Goal: Information Seeking & Learning: Learn about a topic

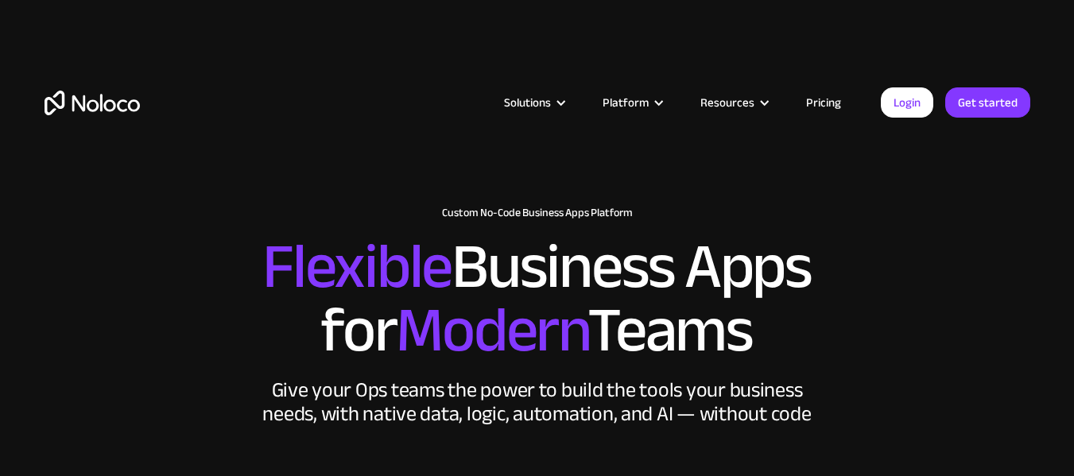
click at [828, 106] on link "Pricing" at bounding box center [823, 102] width 75 height 21
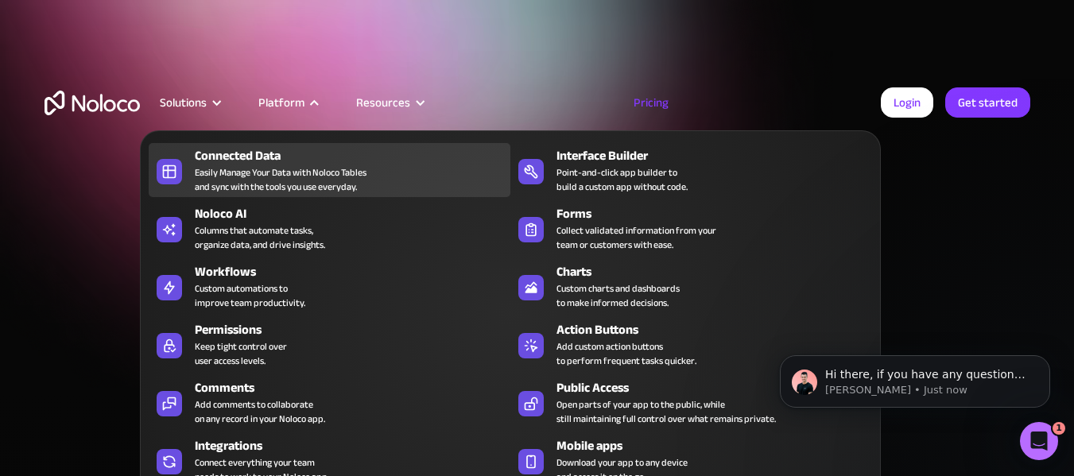
click at [258, 163] on div "Connected Data" at bounding box center [356, 155] width 323 height 19
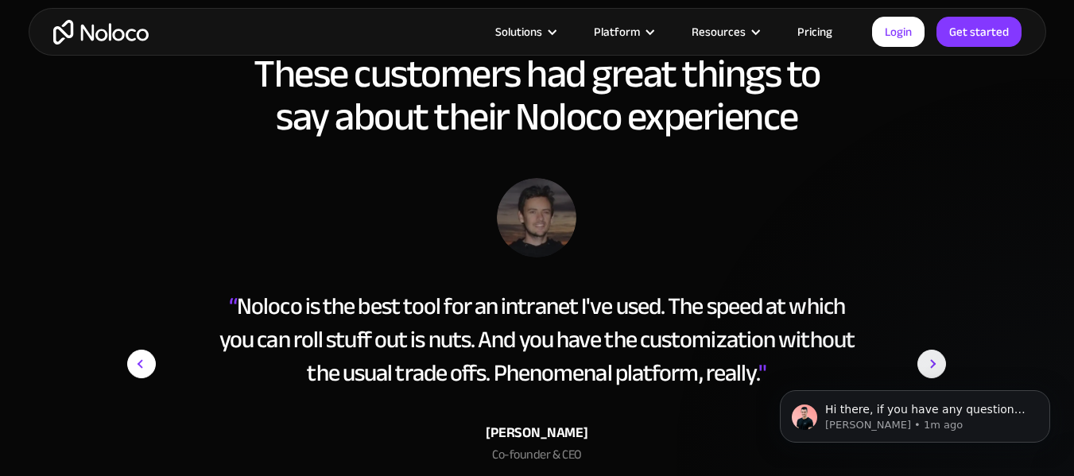
scroll to position [2465, 0]
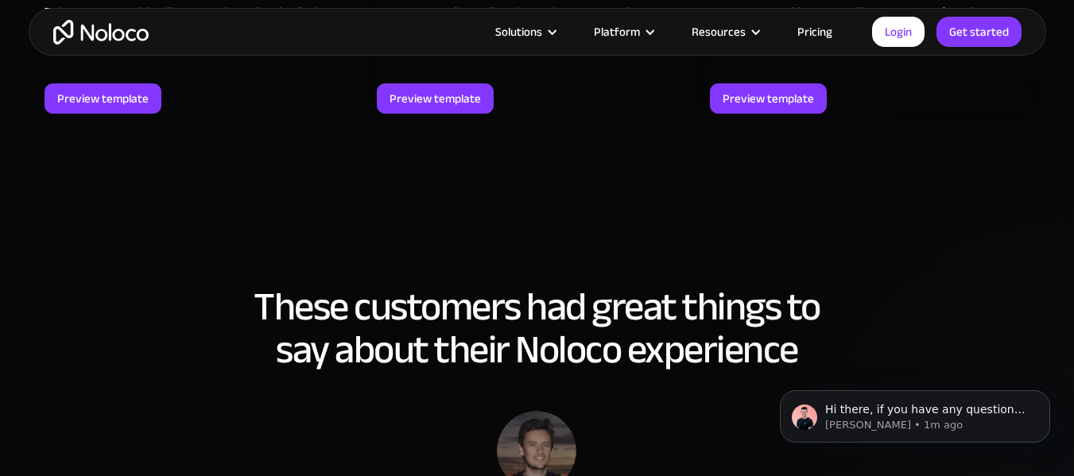
click at [809, 31] on link "Pricing" at bounding box center [815, 31] width 75 height 21
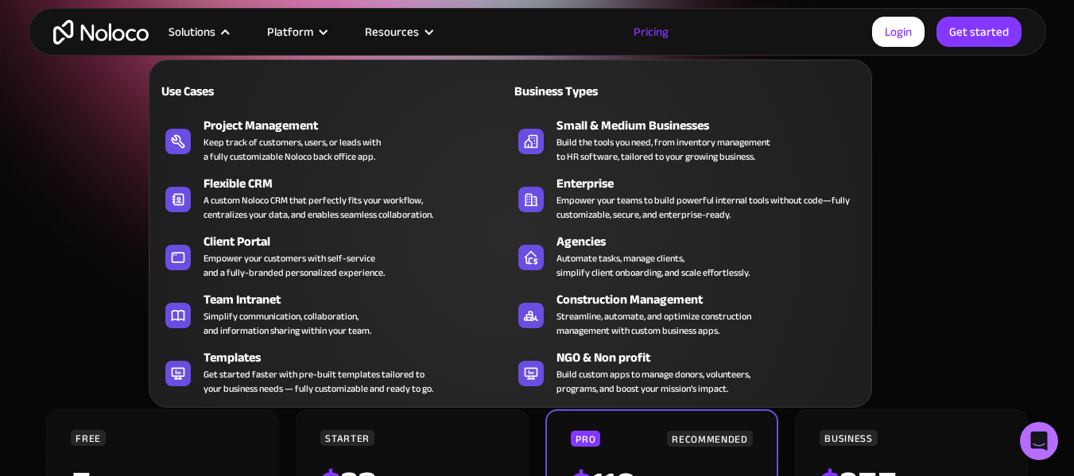
scroll to position [80, 0]
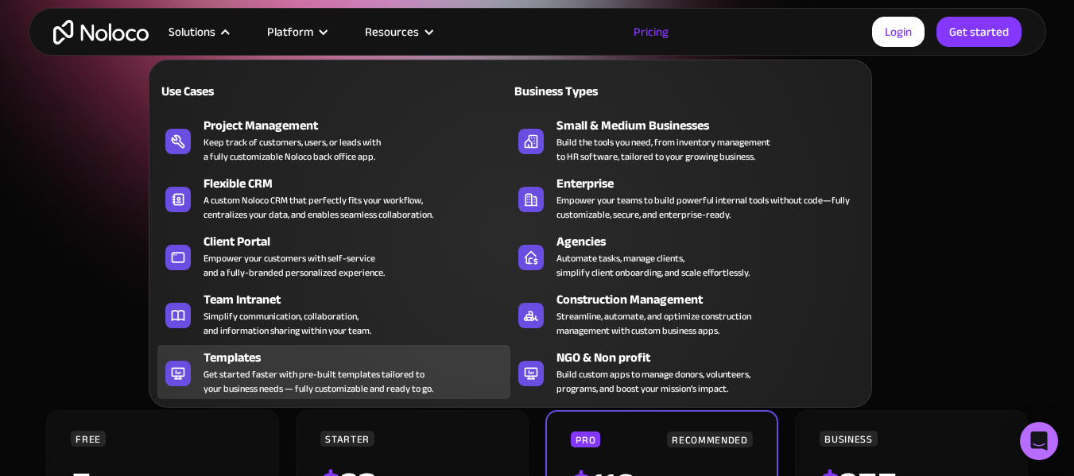
click at [248, 367] on div "Get started faster with pre-built templates tailored to your business needs — f…" at bounding box center [319, 381] width 230 height 29
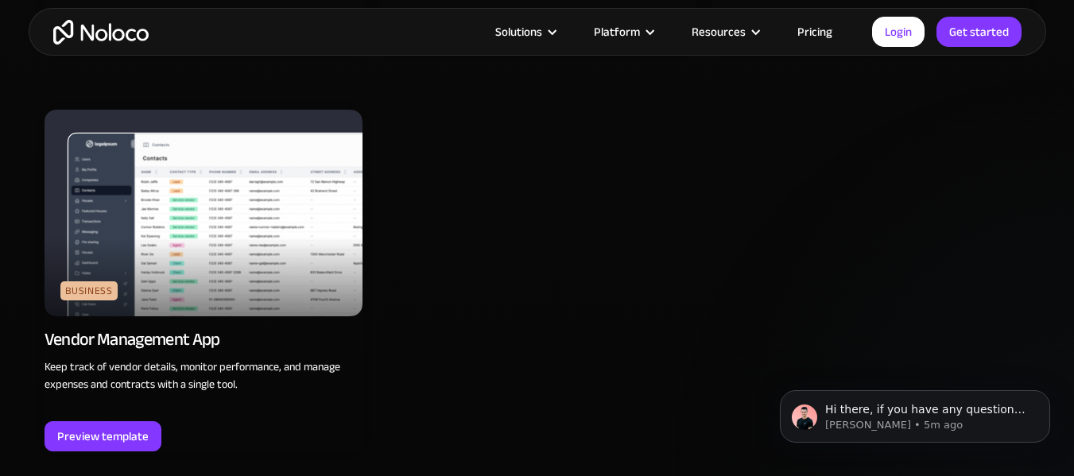
scroll to position [4930, 0]
